Goal: Information Seeking & Learning: Learn about a topic

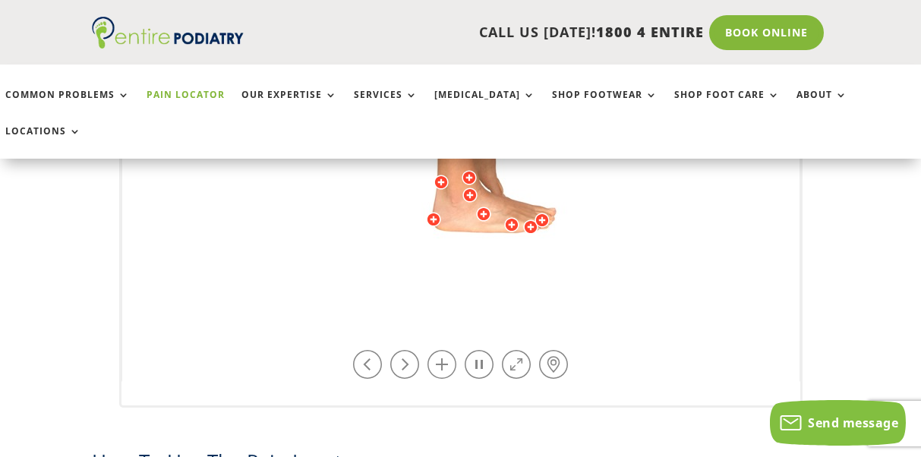
scroll to position [628, 0]
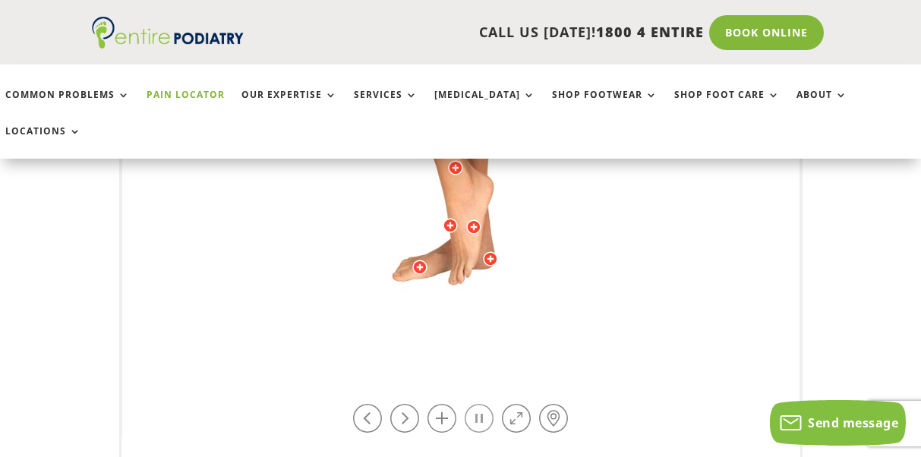
click at [477, 404] on link at bounding box center [479, 418] width 29 height 29
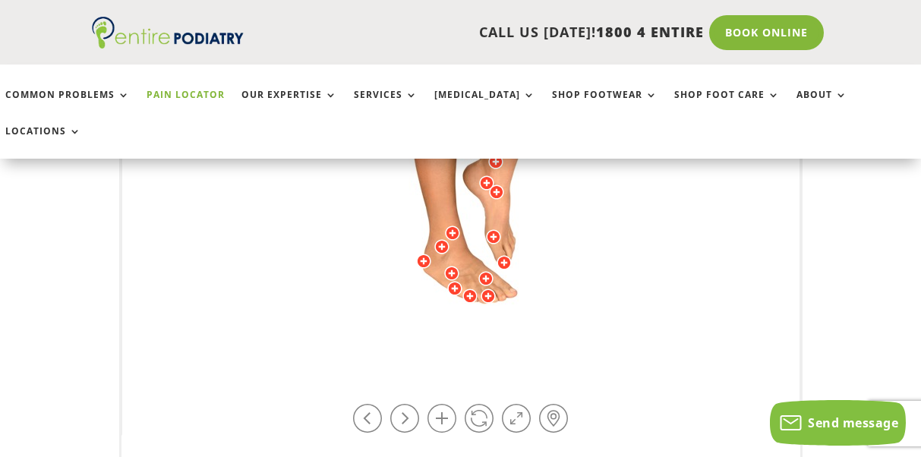
drag, startPoint x: 397, startPoint y: 260, endPoint x: 452, endPoint y: 274, distance: 56.5
click at [452, 274] on img at bounding box center [460, 61] width 419 height 607
click at [443, 239] on div at bounding box center [441, 246] width 15 height 15
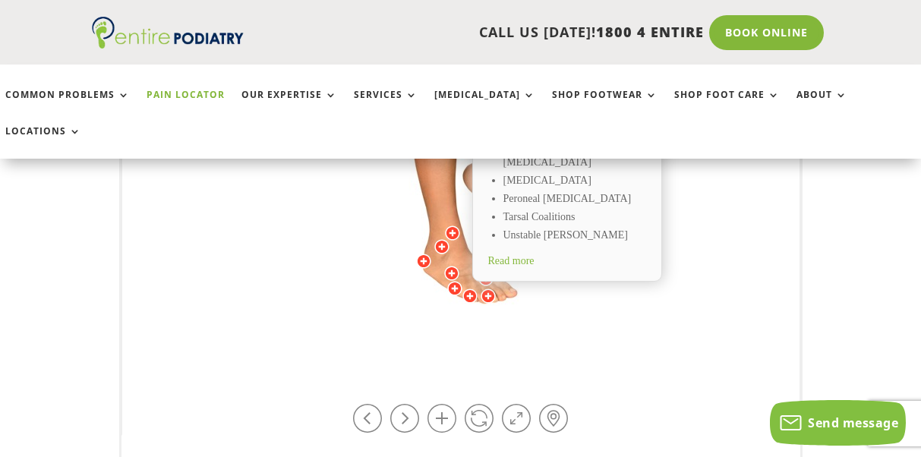
scroll to position [525, 0]
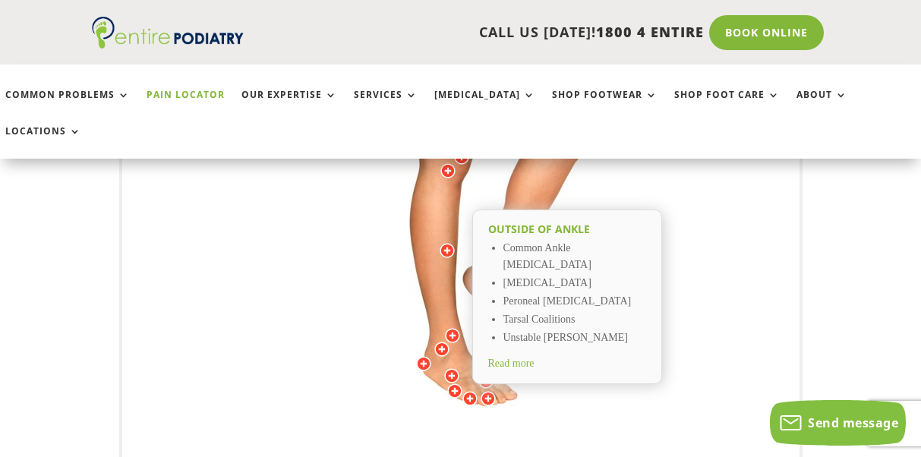
click at [532, 358] on span "Read more" at bounding box center [511, 363] width 46 height 11
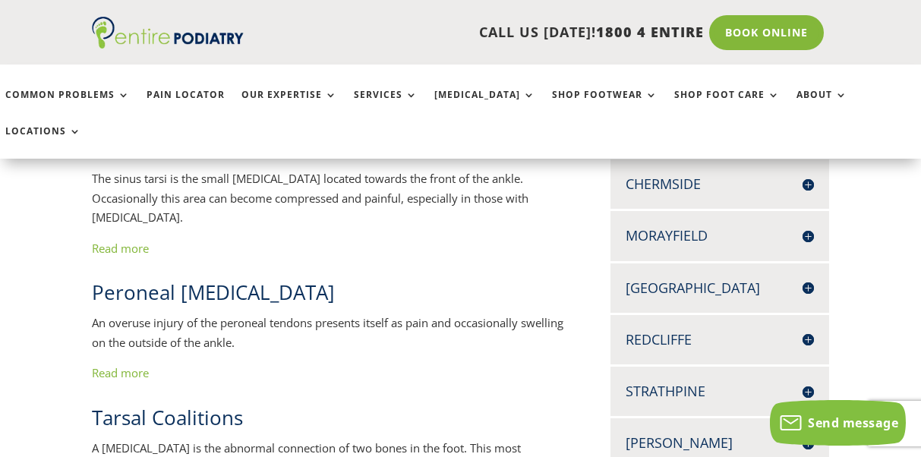
scroll to position [475, 0]
click at [126, 366] on link "Read more" at bounding box center [120, 373] width 57 height 15
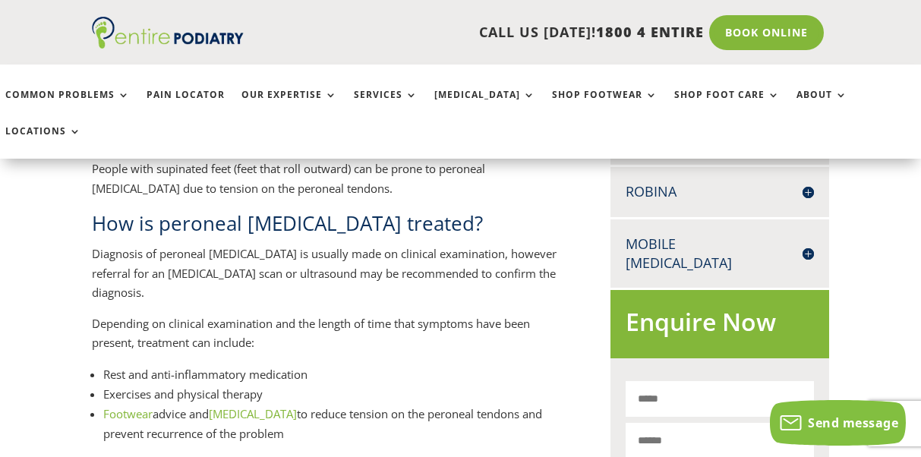
scroll to position [780, 0]
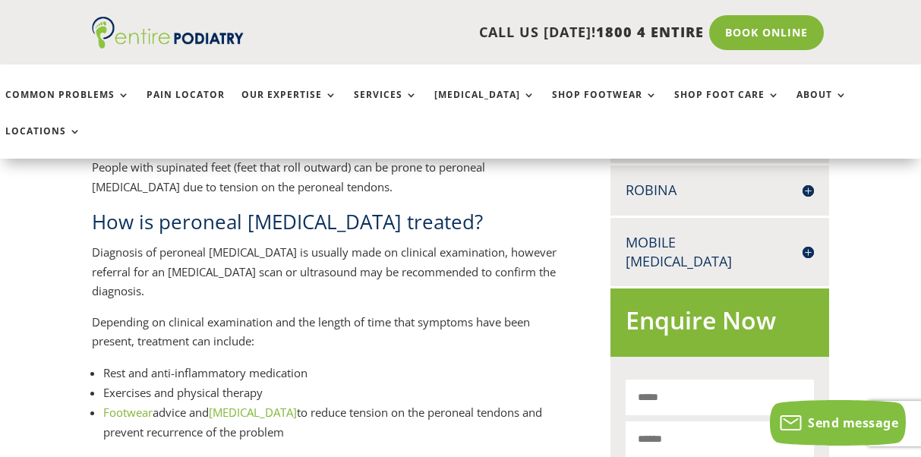
click at [254, 405] on link "orthotics" at bounding box center [253, 412] width 88 height 15
